Goal: Navigation & Orientation: Find specific page/section

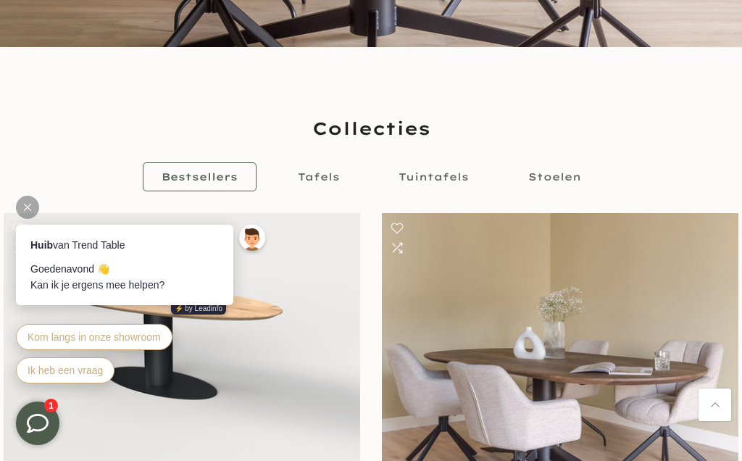
scroll to position [395, 0]
click at [556, 173] on span "Stoelen" at bounding box center [554, 177] width 53 height 13
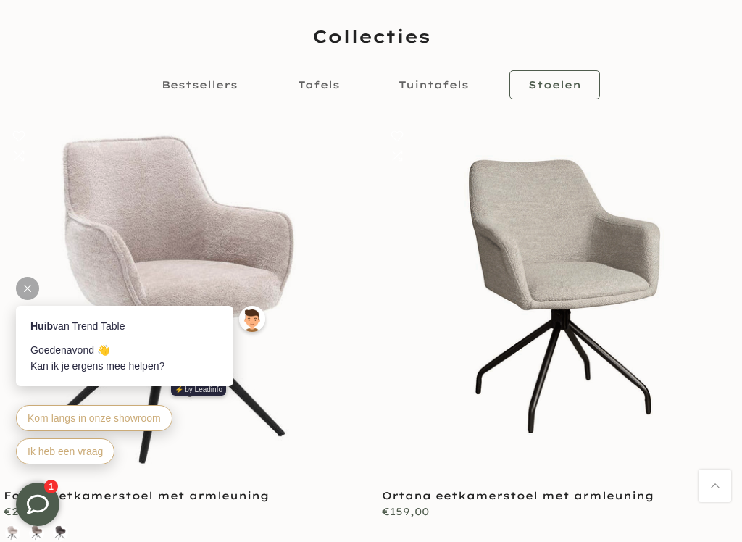
scroll to position [519, 0]
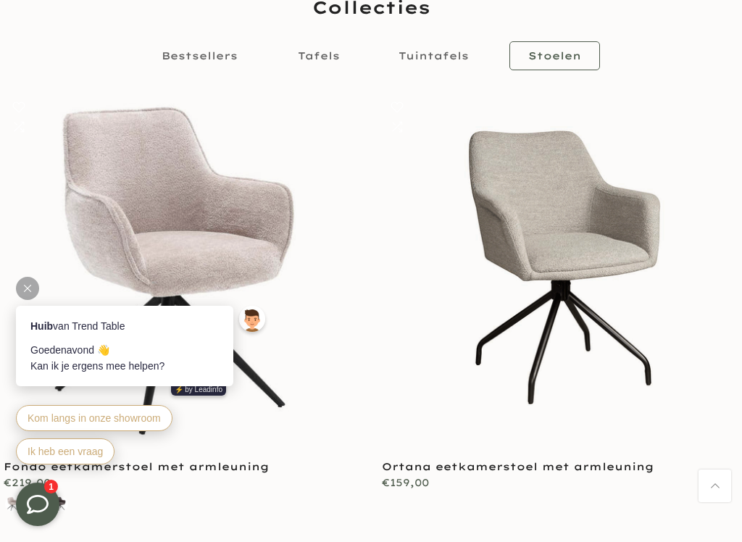
click at [670, 445] on link at bounding box center [560, 270] width 356 height 356
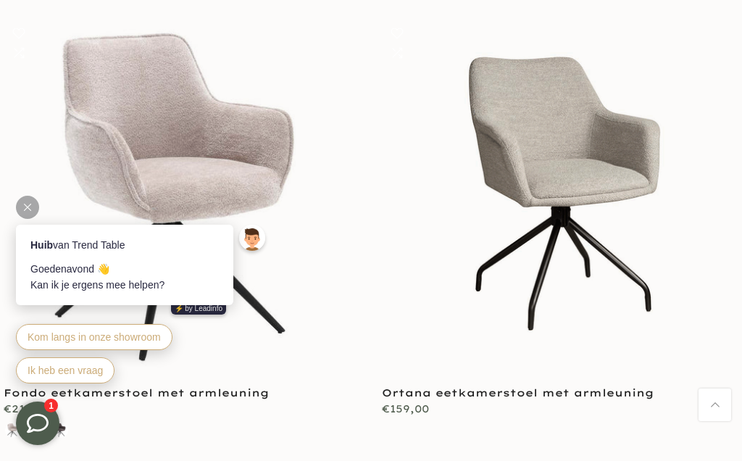
scroll to position [560, 0]
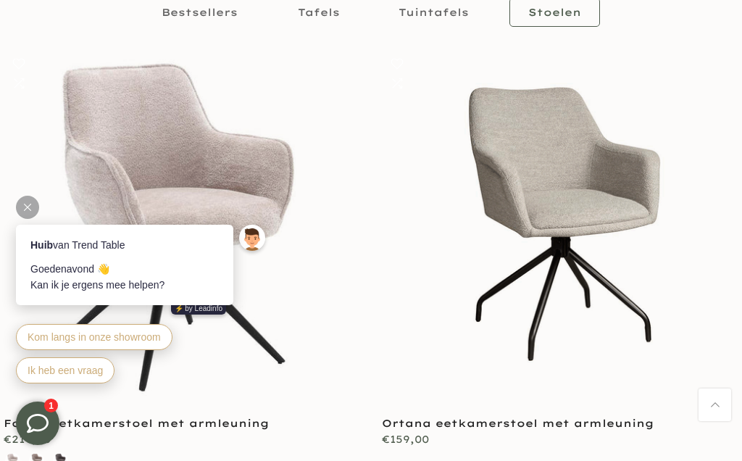
click at [619, 283] on link at bounding box center [560, 227] width 356 height 356
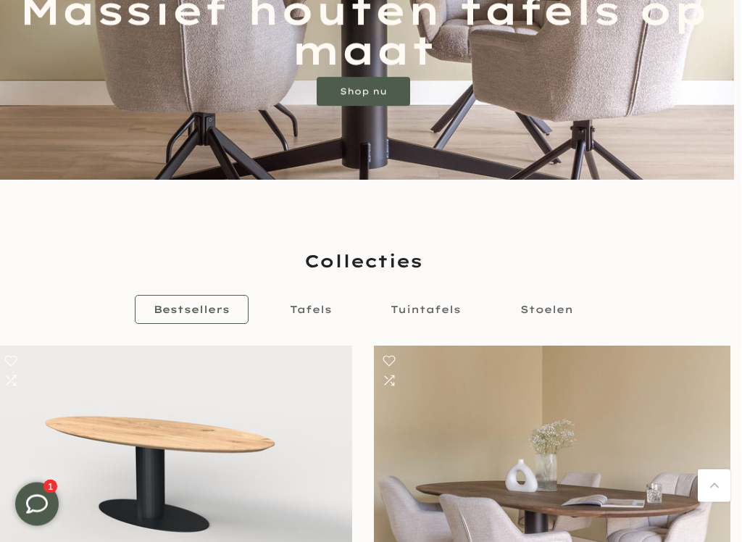
scroll to position [263, 7]
click at [552, 313] on span "Stoelen" at bounding box center [547, 309] width 53 height 13
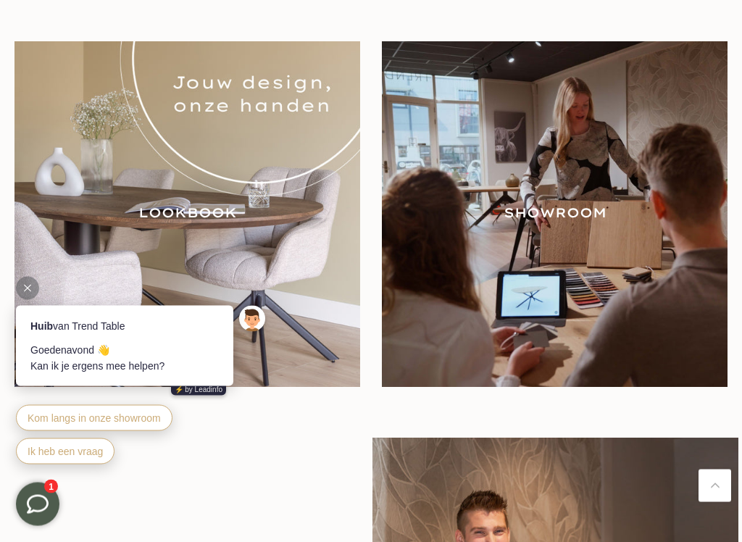
scroll to position [1435, 0]
click at [211, 215] on img at bounding box center [187, 214] width 346 height 346
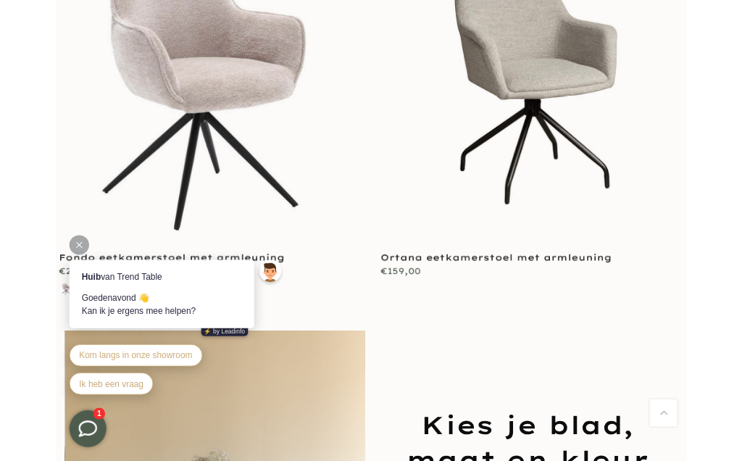
scroll to position [0, 0]
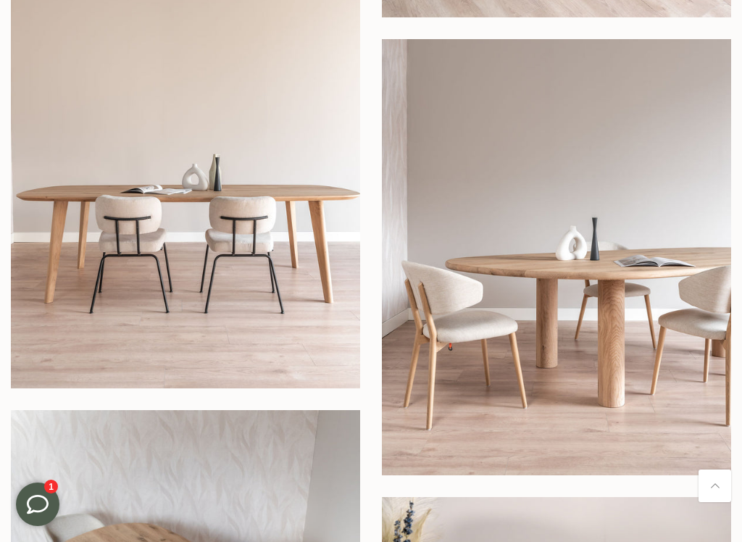
scroll to position [641, 0]
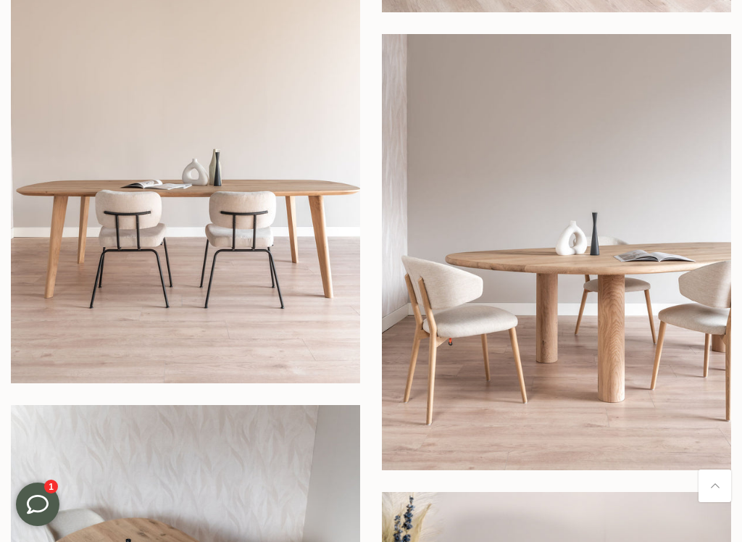
click at [535, 314] on img at bounding box center [556, 252] width 349 height 437
click at [520, 278] on img at bounding box center [556, 252] width 349 height 437
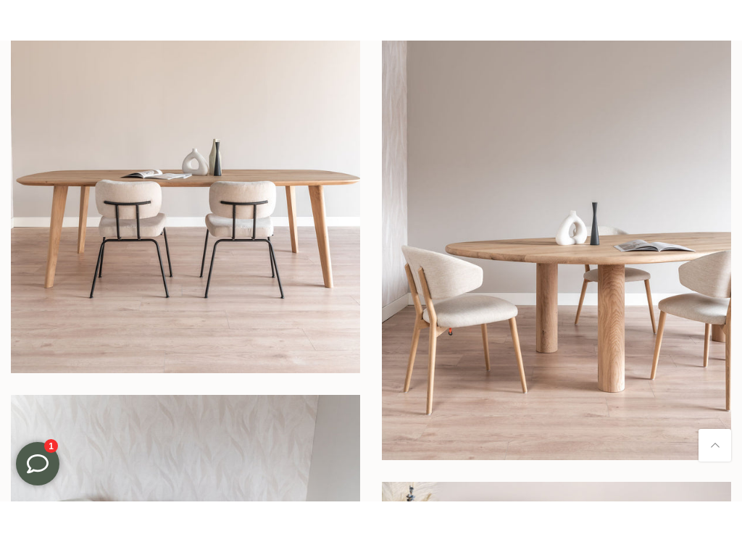
scroll to position [690, 0]
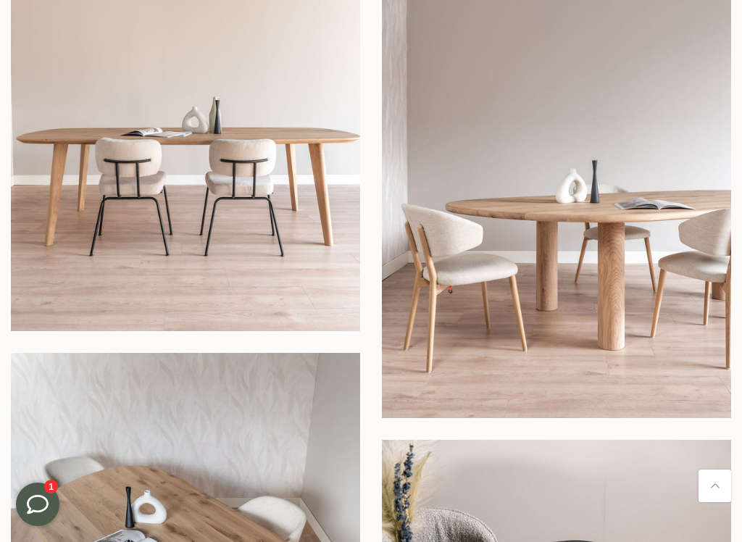
click at [256, 153] on img at bounding box center [185, 112] width 349 height 437
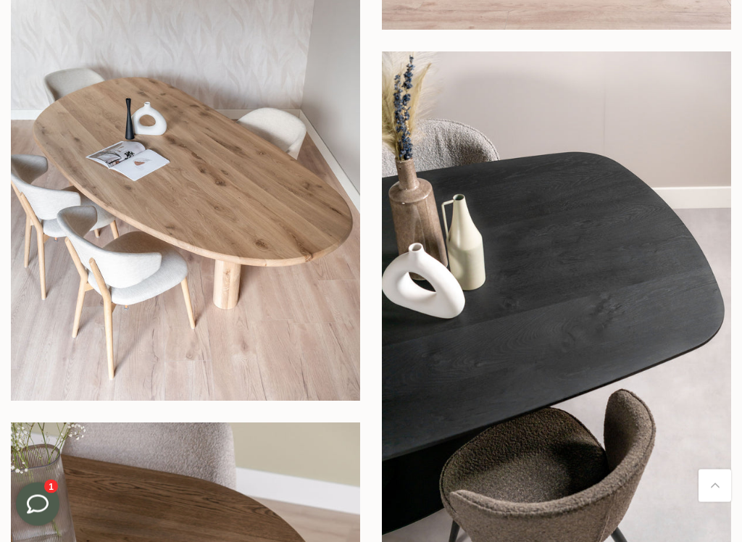
scroll to position [1079, 0]
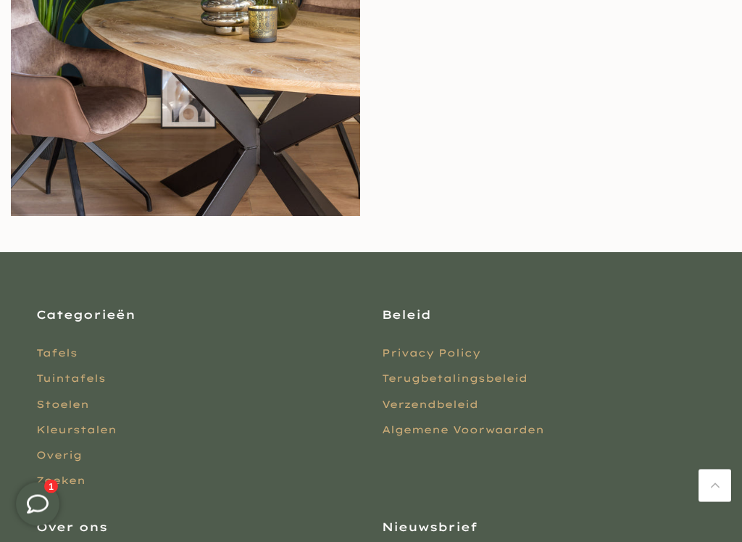
scroll to position [4449, 0]
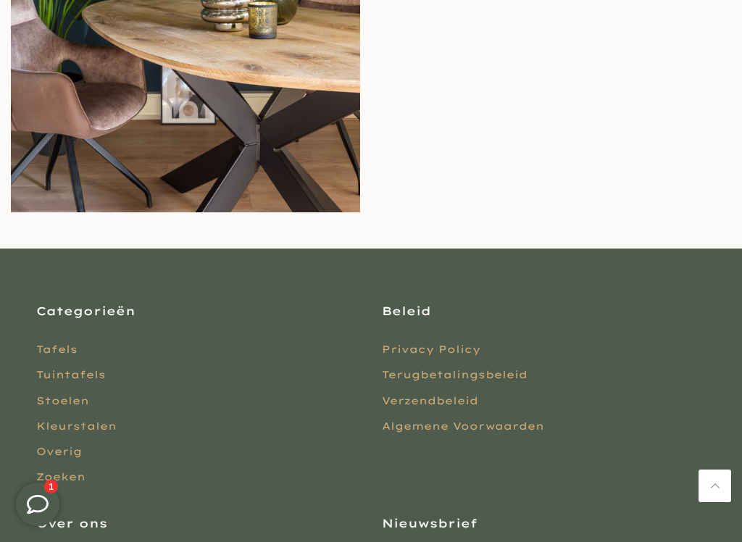
click at [57, 394] on link "Stoelen" at bounding box center [62, 400] width 53 height 13
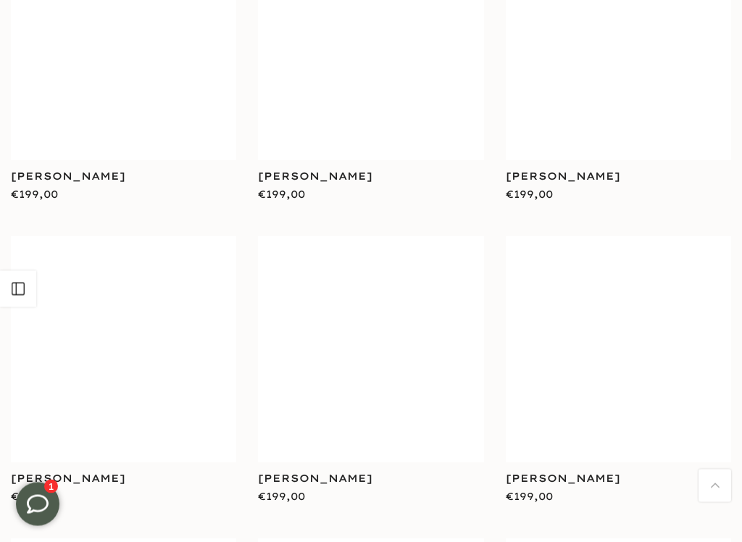
scroll to position [2168, 0]
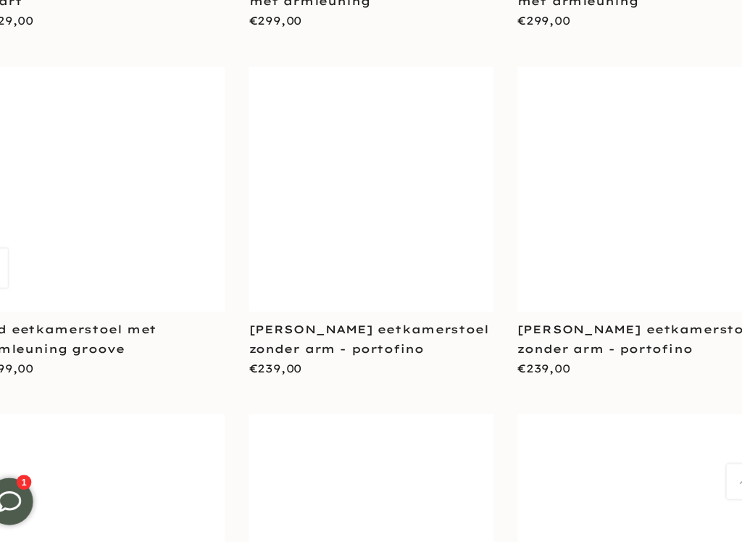
scroll to position [4521, 0]
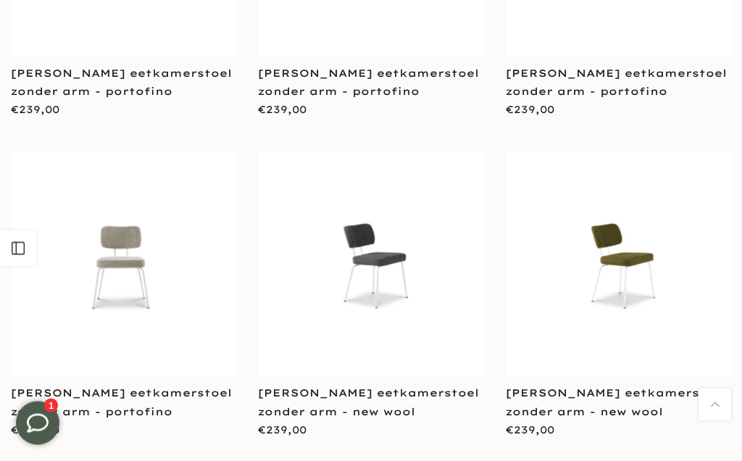
scroll to position [5067, 0]
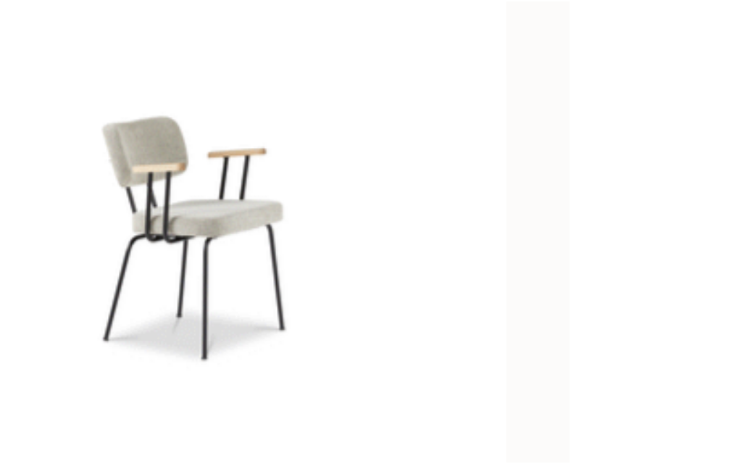
scroll to position [4533, 0]
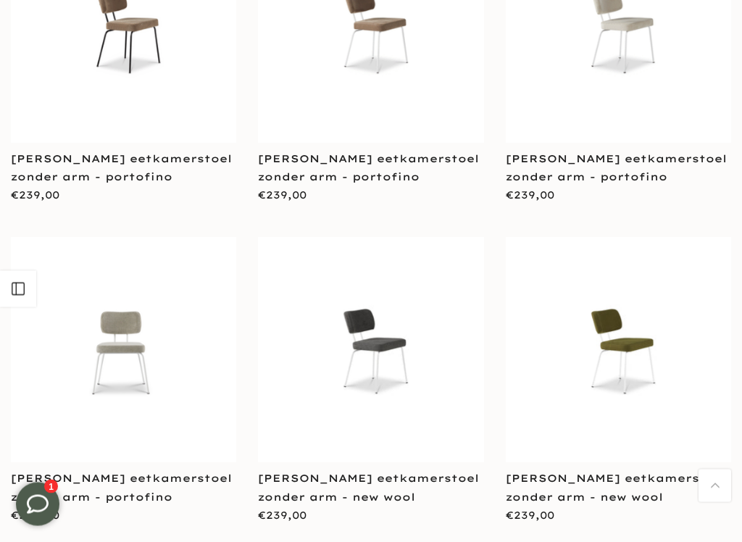
scroll to position [5030, 0]
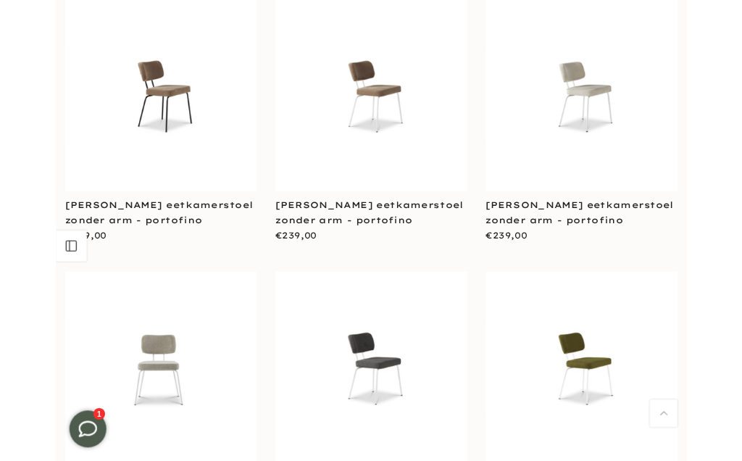
scroll to position [4948, 0]
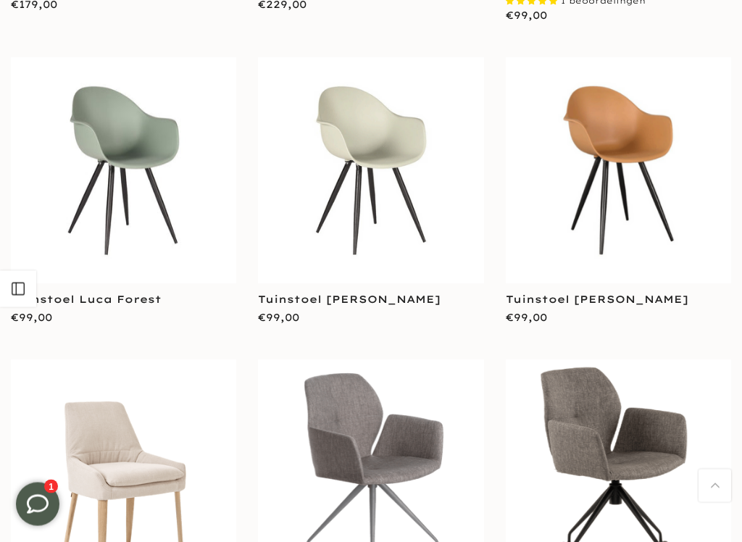
scroll to position [7423, 0]
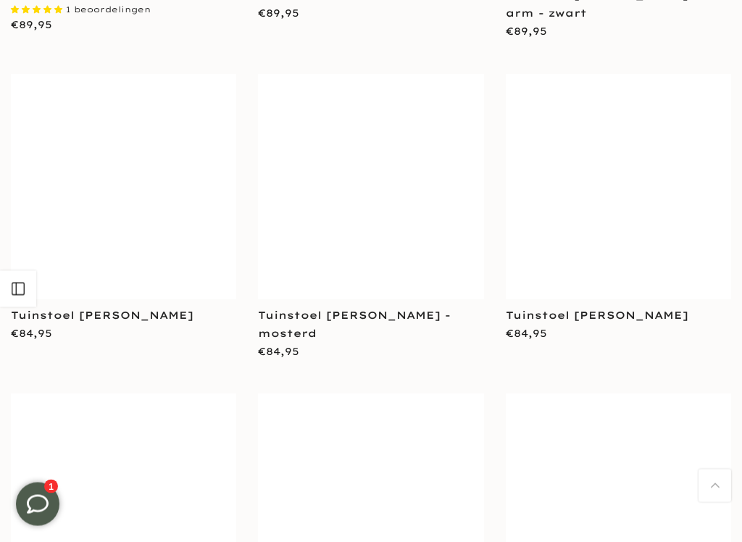
scroll to position [9735, 0]
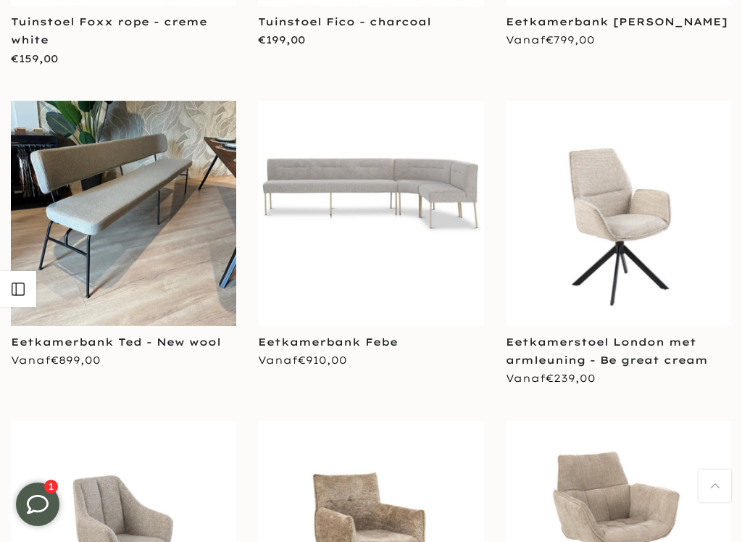
scroll to position [12321, 0]
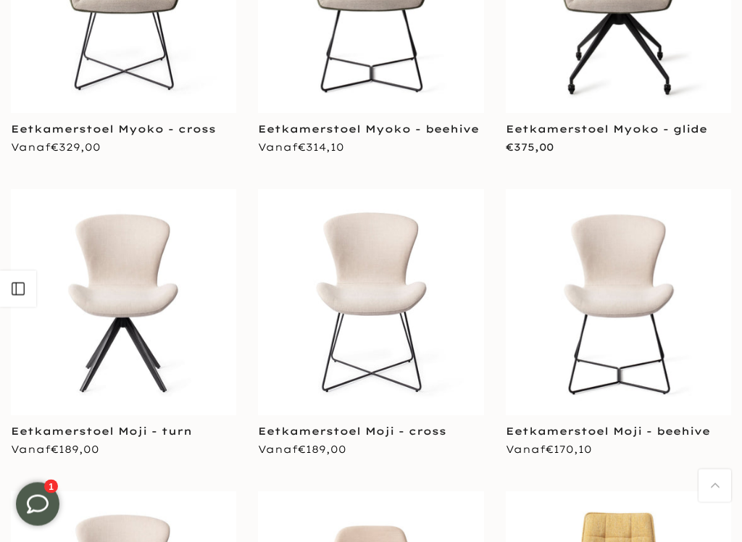
scroll to position [16851, 0]
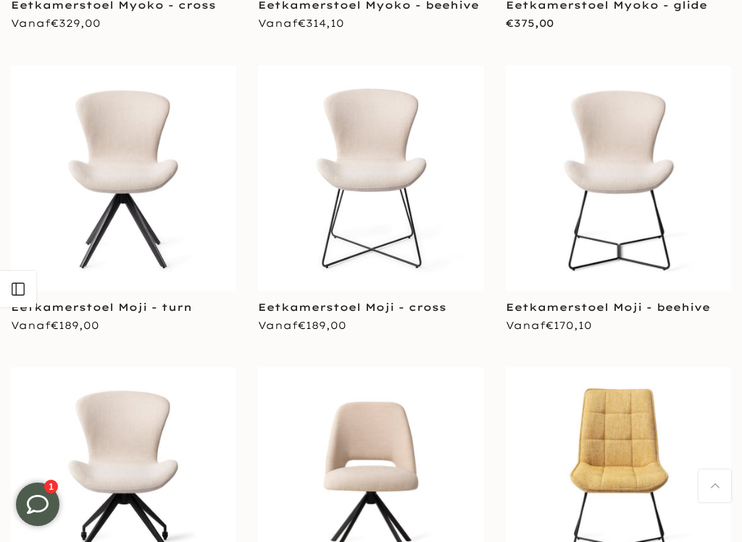
scroll to position [17211, 0]
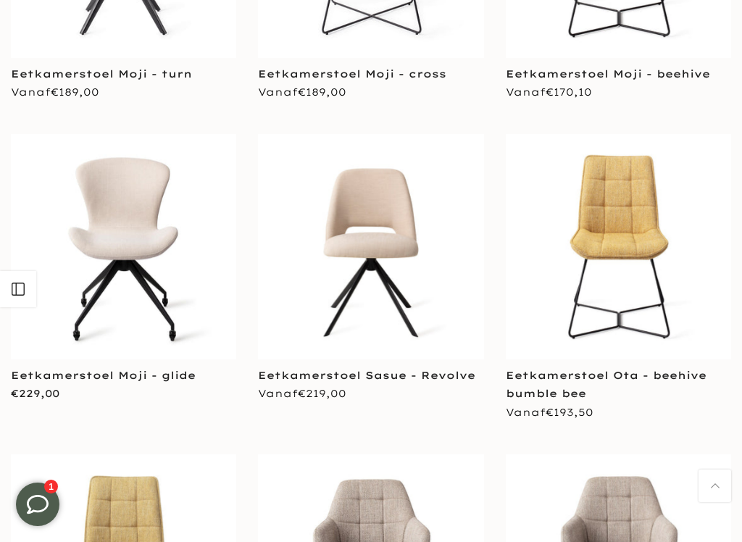
click at [19, 281] on icon at bounding box center [18, 289] width 16 height 16
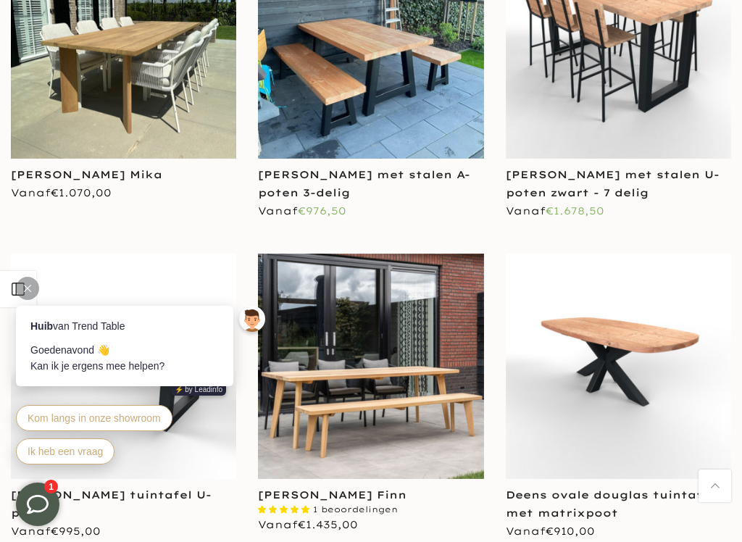
scroll to position [2410, 0]
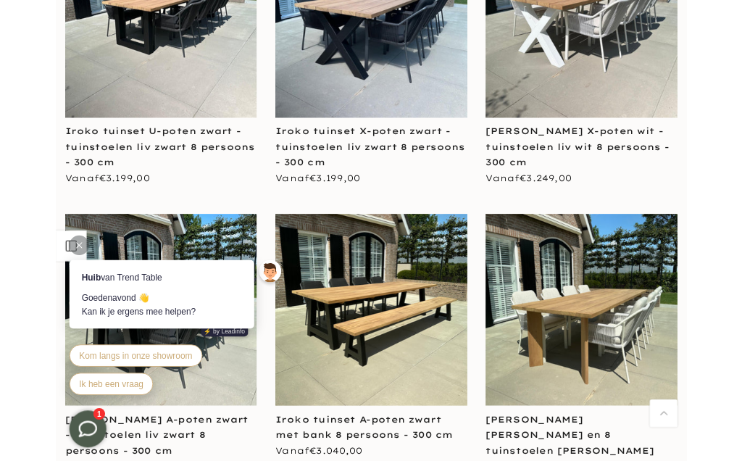
scroll to position [4066, 0]
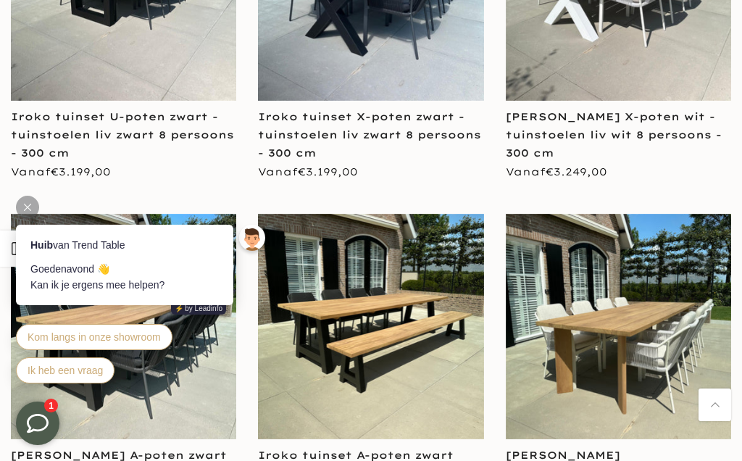
click at [515, 188] on div "**********" at bounding box center [618, 44] width 247 height 338
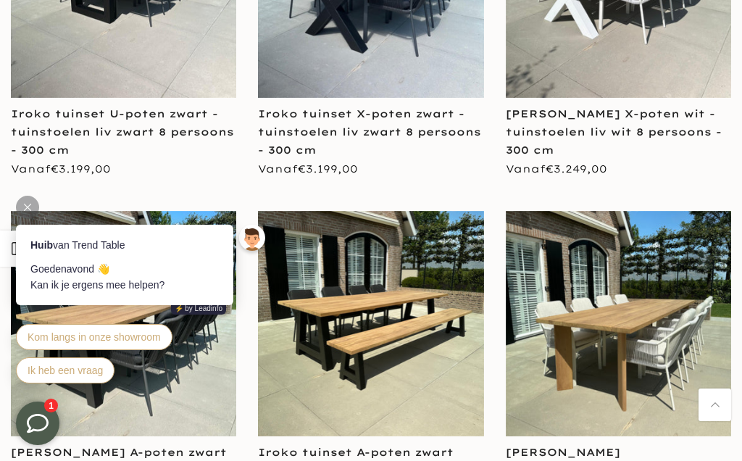
scroll to position [4065, 0]
